Goal: Task Accomplishment & Management: Complete application form

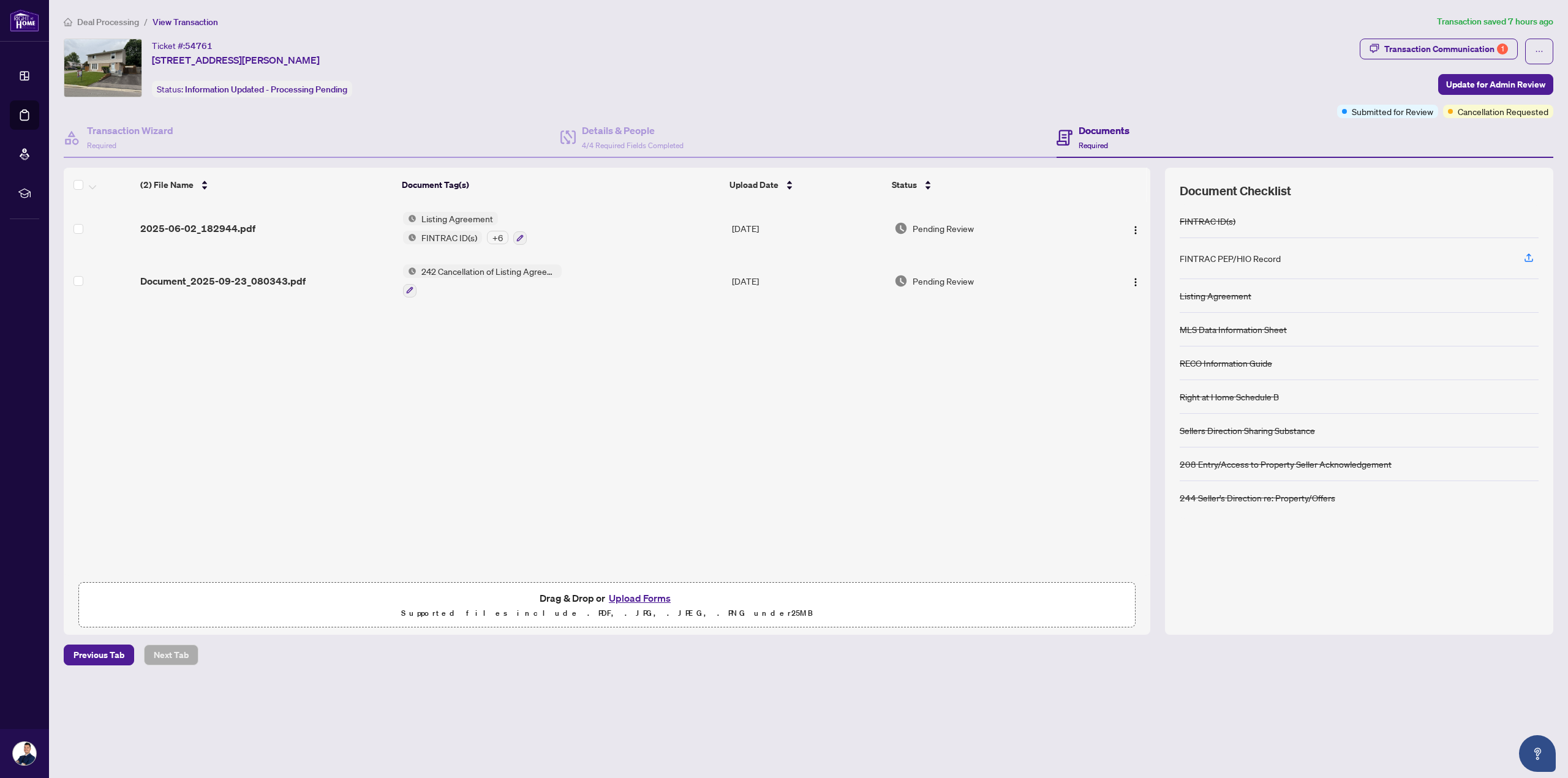
click at [564, 591] on span "Drag & Drop or Upload Forms" at bounding box center [607, 598] width 134 height 16
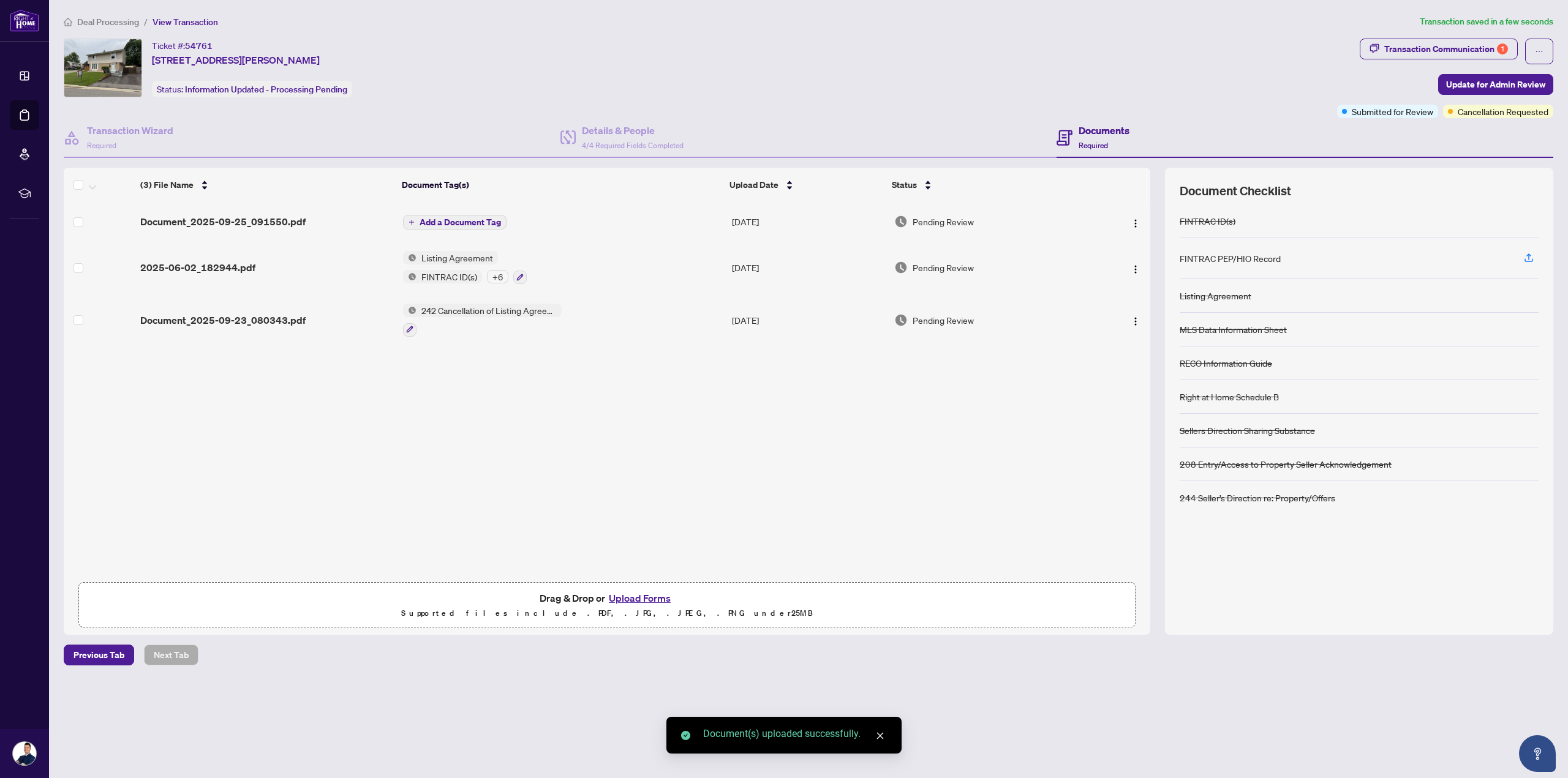
click at [481, 218] on span "Add a Document Tag" at bounding box center [460, 222] width 81 height 9
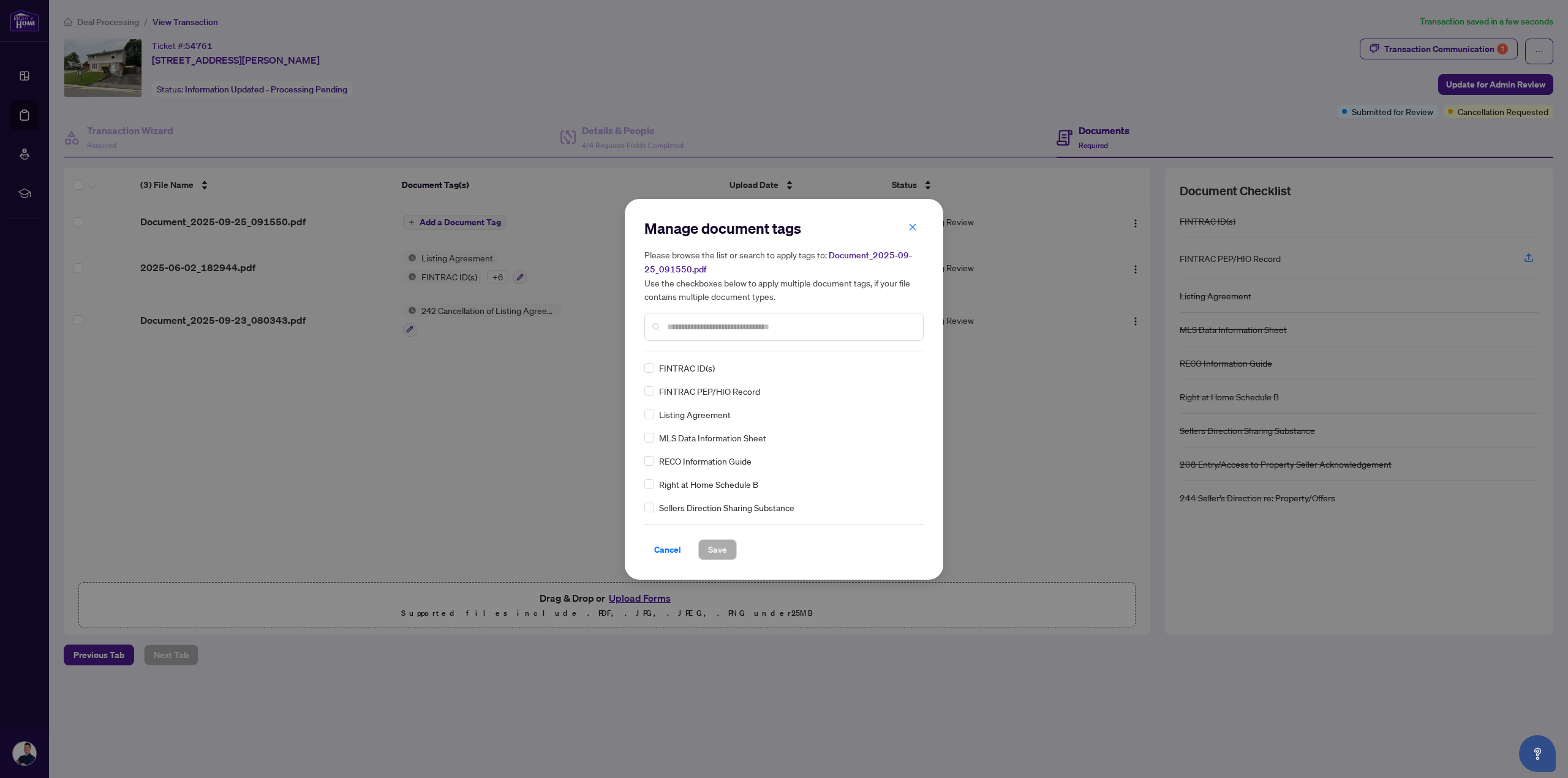
click at [744, 333] on input "text" at bounding box center [790, 327] width 246 height 14
click at [784, 393] on span "241 Suspension of Listing Agreement - Authority to Offer for Sale" at bounding box center [783, 386] width 249 height 14
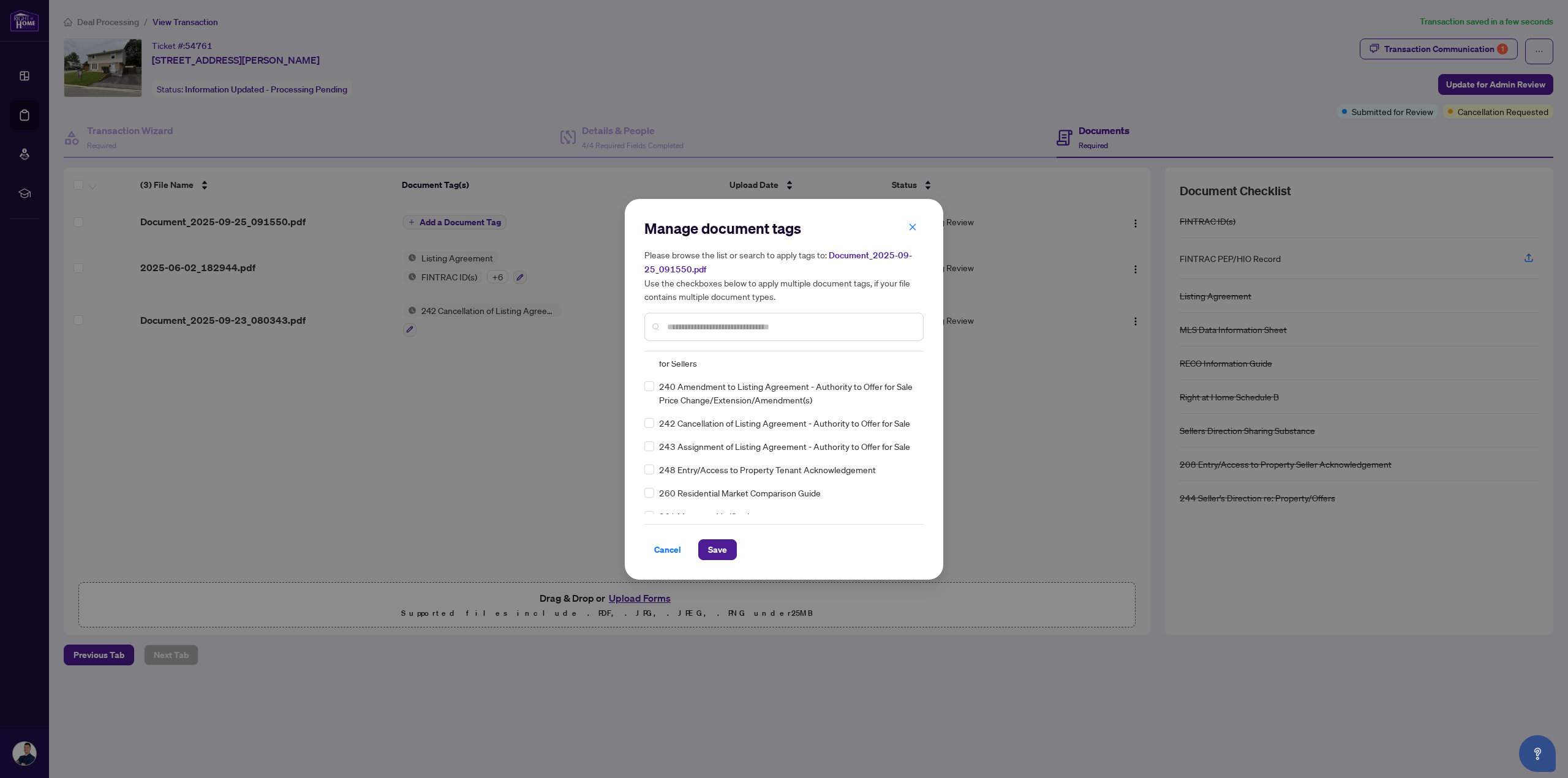
scroll to position [0, 0]
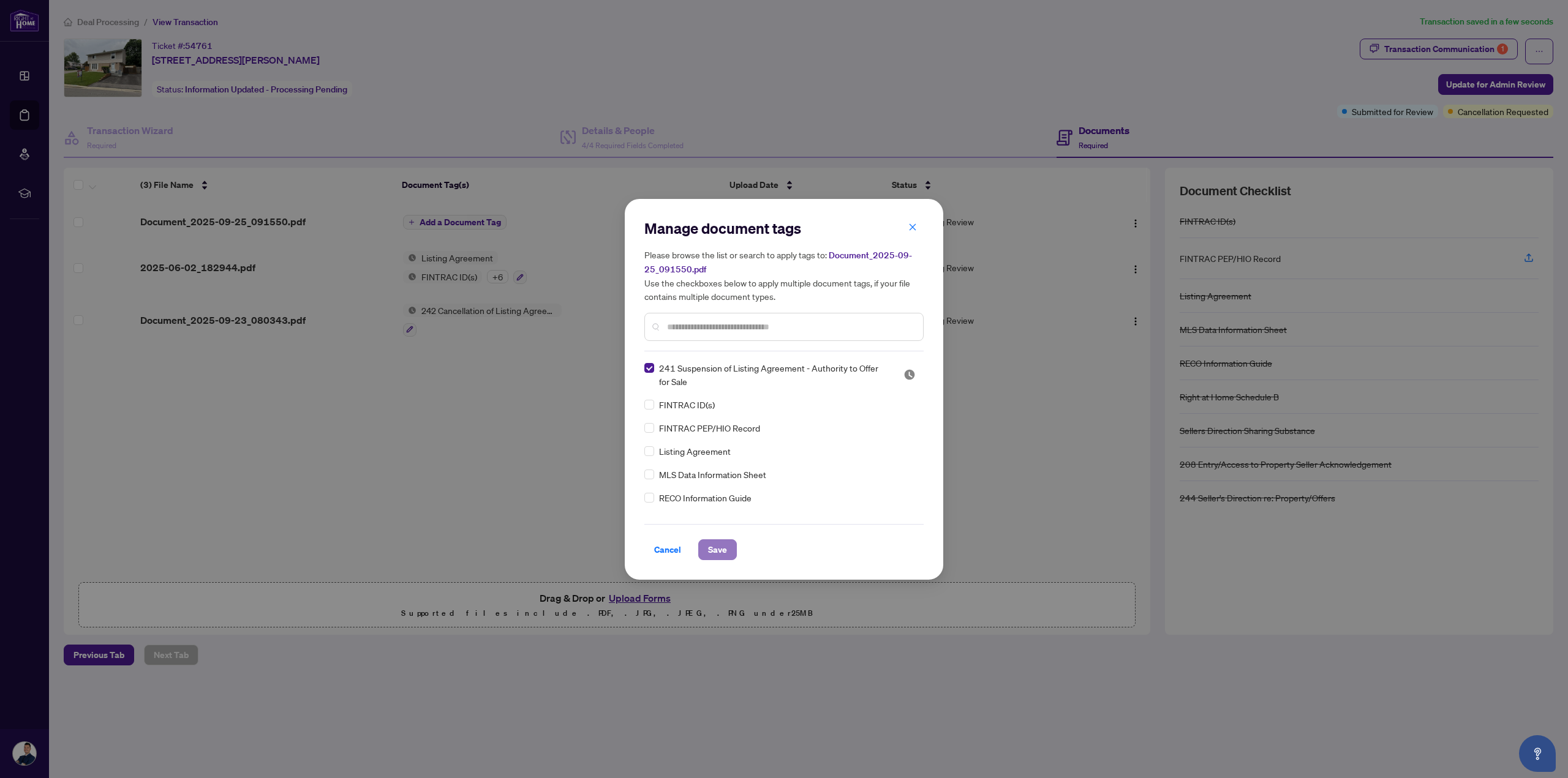
click at [728, 550] on button "Save" at bounding box center [717, 550] width 39 height 21
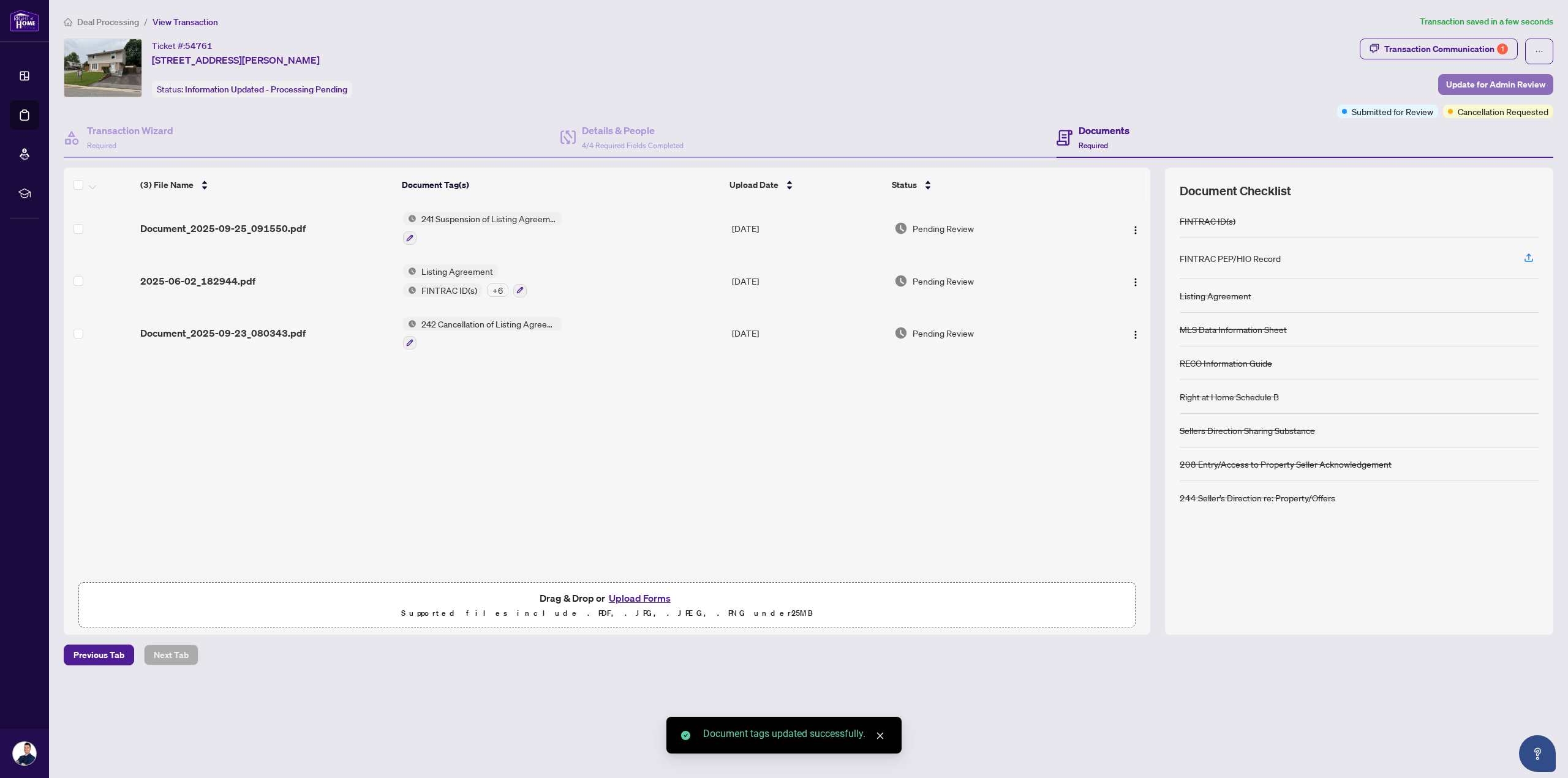
click at [1531, 83] on span "Update for Admin Review" at bounding box center [1495, 84] width 99 height 19
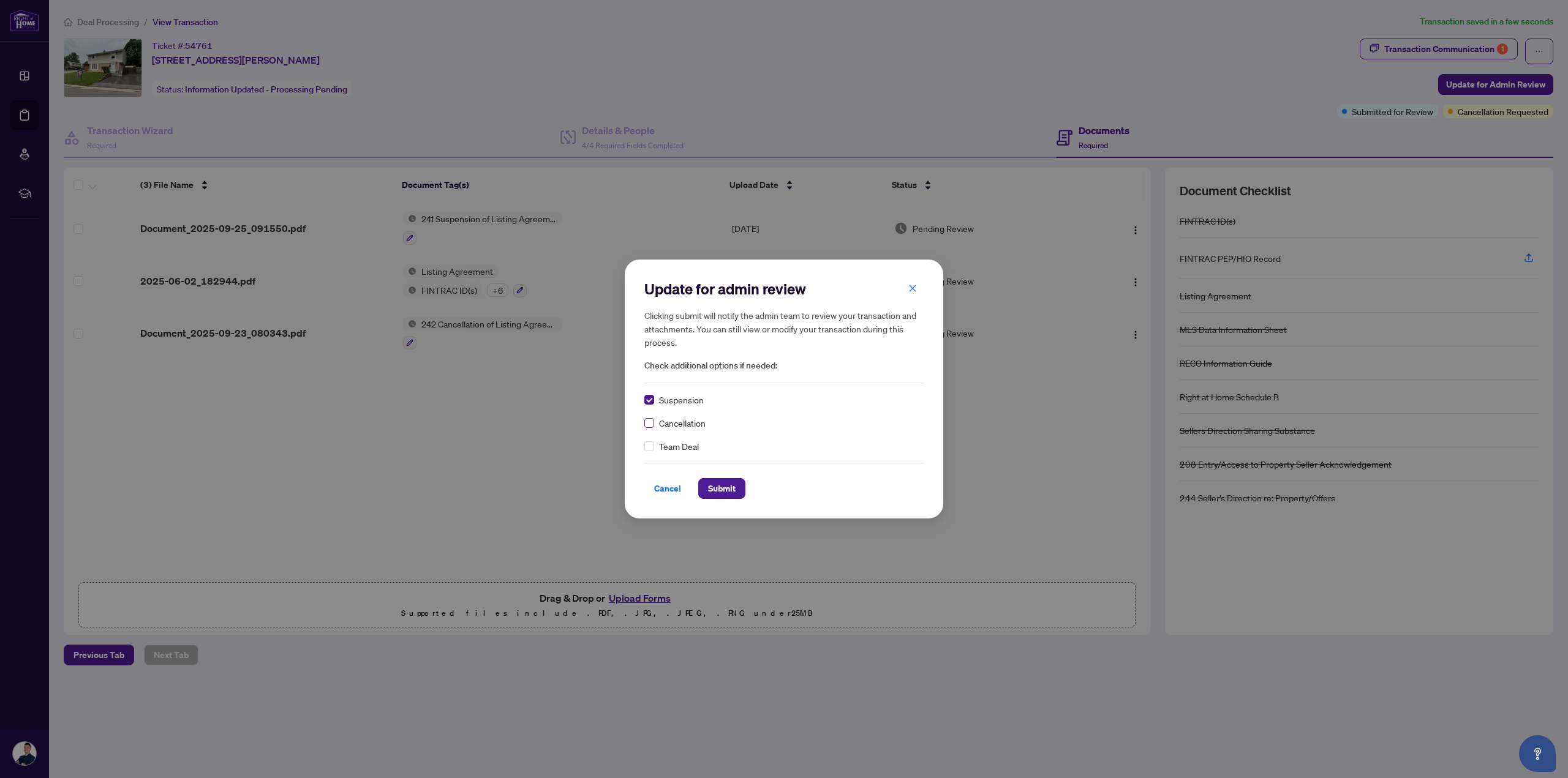
click at [652, 418] on label at bounding box center [649, 422] width 10 height 14
click at [723, 482] on span "Submit" at bounding box center [721, 488] width 27 height 19
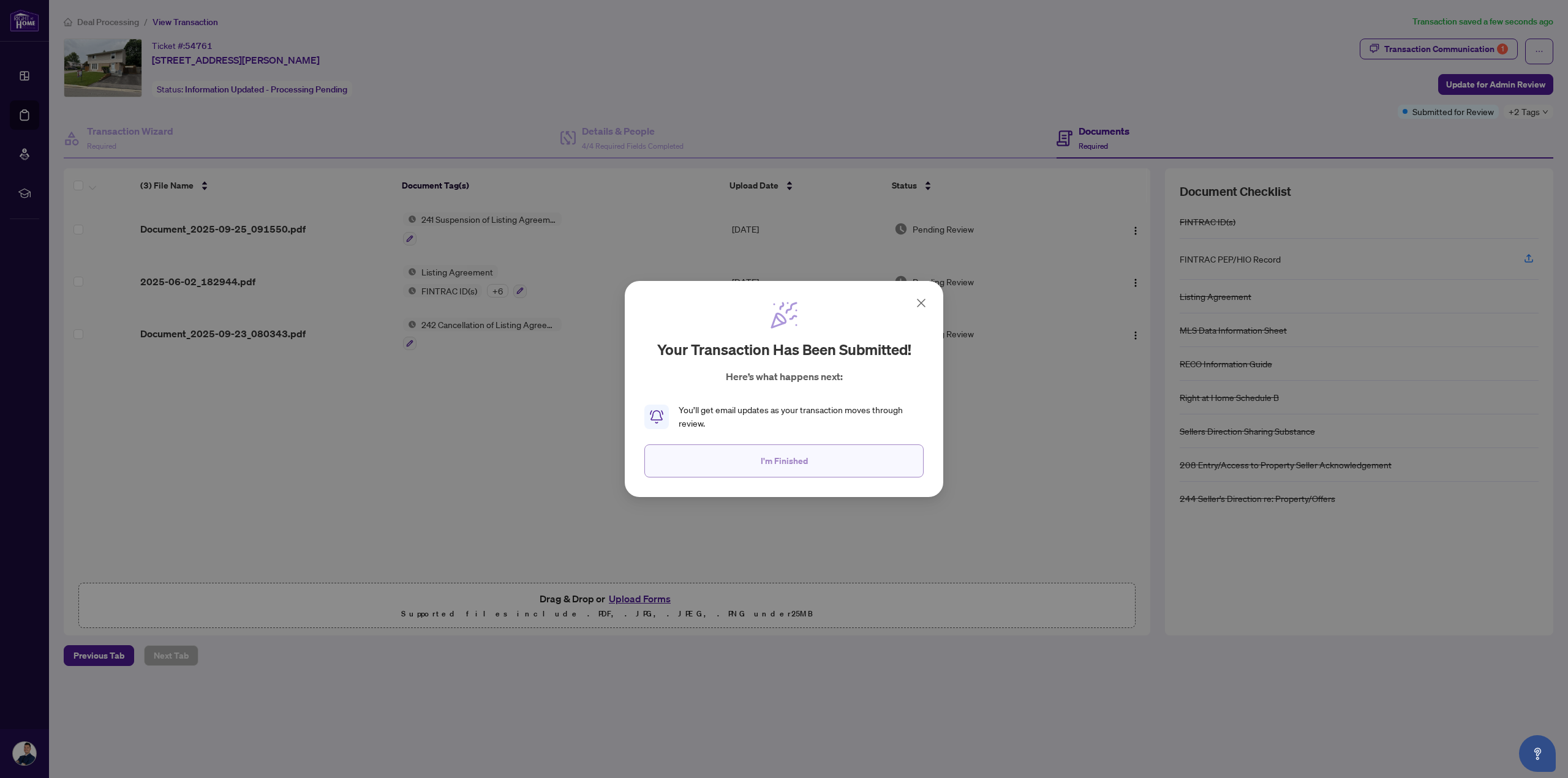
click at [735, 454] on button "I'm Finished" at bounding box center [783, 461] width 280 height 33
